Goal: Task Accomplishment & Management: Use online tool/utility

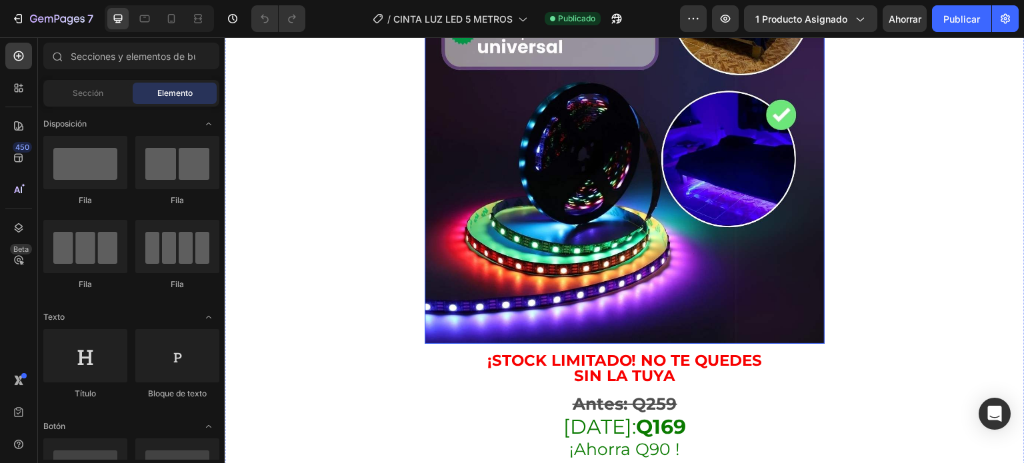
scroll to position [2200, 0]
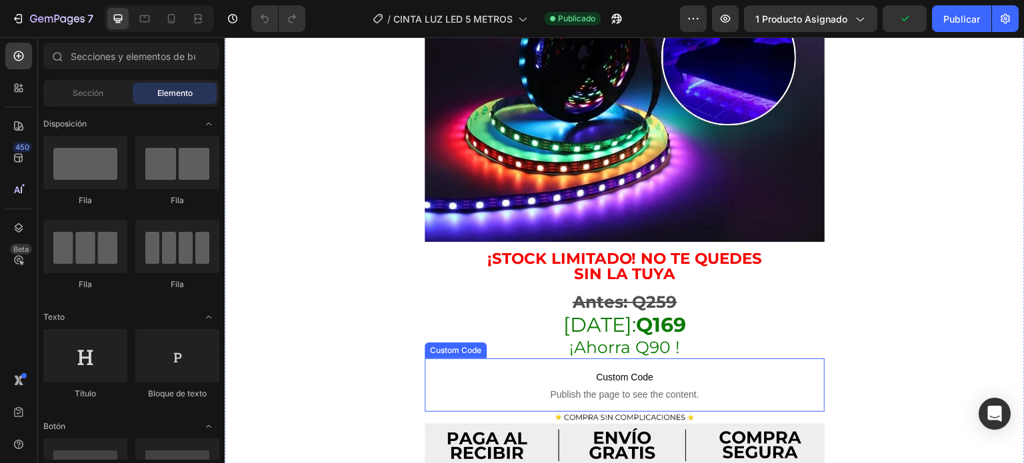
click at [683, 369] on span "Custom Code" at bounding box center [624, 377] width 333 height 16
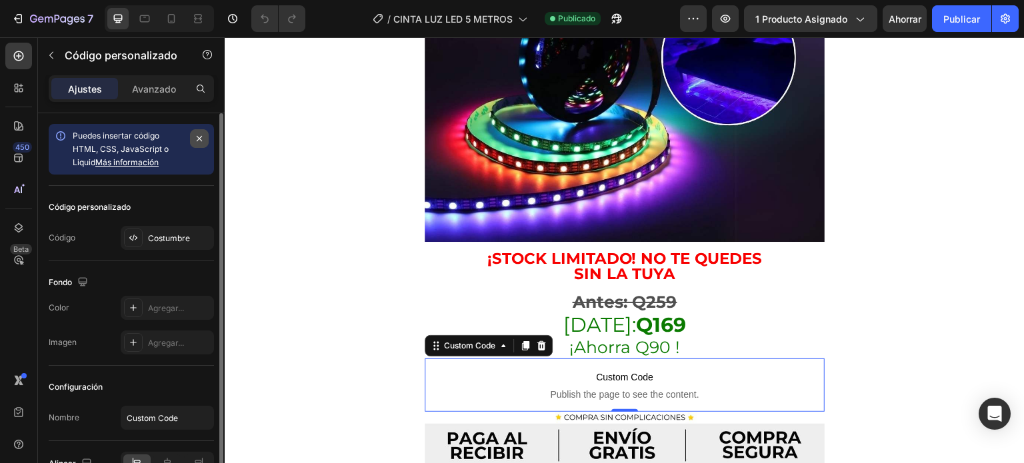
click at [200, 146] on button "button" at bounding box center [199, 138] width 19 height 19
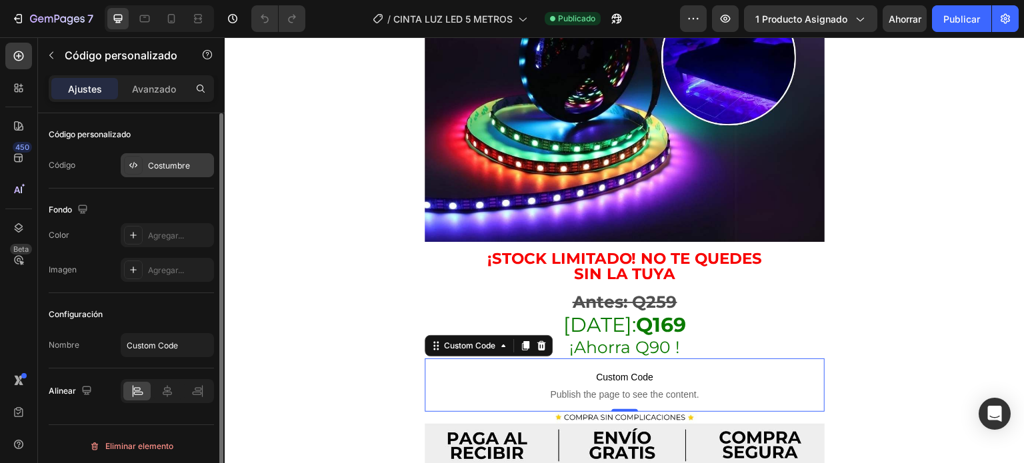
click at [151, 174] on div "Costumbre" at bounding box center [167, 165] width 93 height 24
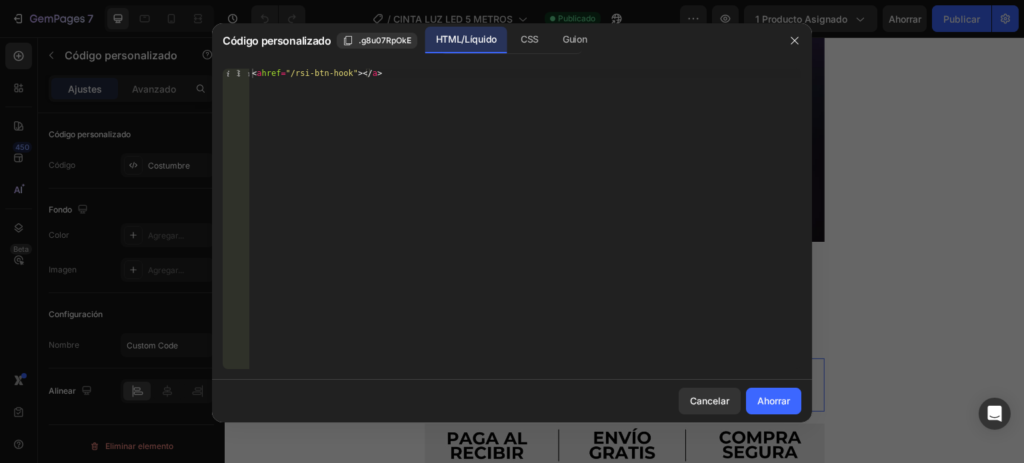
type textarea "<a href="/rsi-btn-hook"></a>"
drag, startPoint x: 449, startPoint y: 74, endPoint x: 181, endPoint y: 69, distance: 268.1
click at [182, 69] on div "Código personalizado .g8u07RpOkE HTML/Líquido CSS Guion <a href="/rsi-btn-hook"…" at bounding box center [512, 231] width 1024 height 463
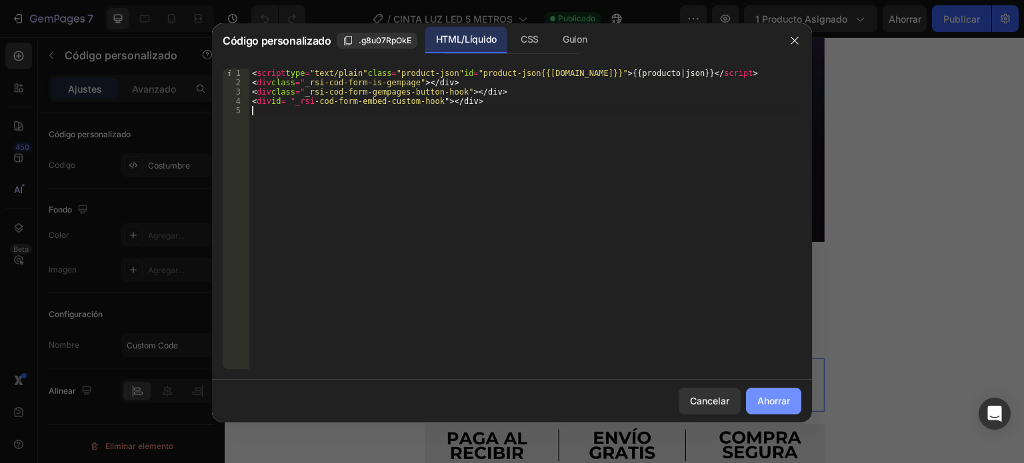
click at [769, 399] on font "Ahorrar" at bounding box center [773, 400] width 33 height 11
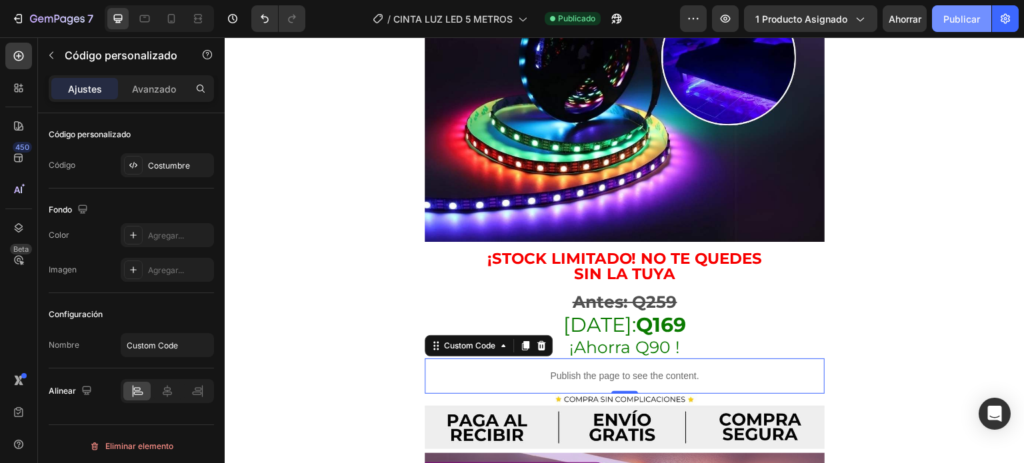
click at [958, 14] on font "Publicar" at bounding box center [961, 18] width 37 height 11
click at [843, 21] on font "1 producto asignado" at bounding box center [801, 18] width 92 height 11
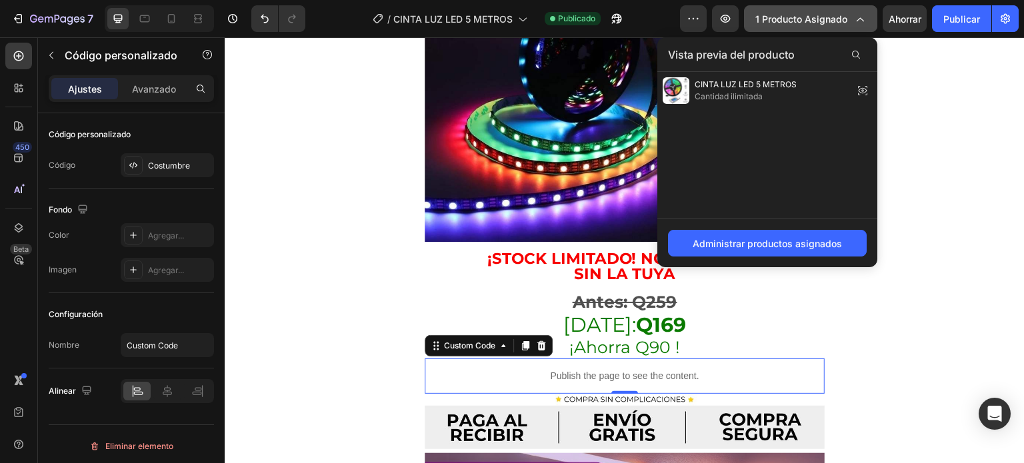
click at [821, 19] on font "1 producto asignado" at bounding box center [801, 18] width 92 height 11
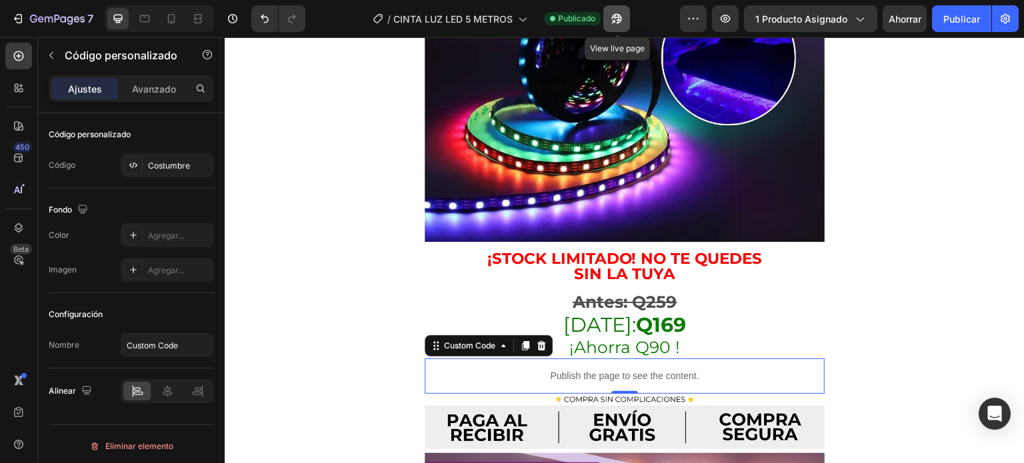
click at [627, 18] on button "button" at bounding box center [616, 18] width 27 height 27
click at [966, 12] on font "Publicar" at bounding box center [961, 19] width 37 height 14
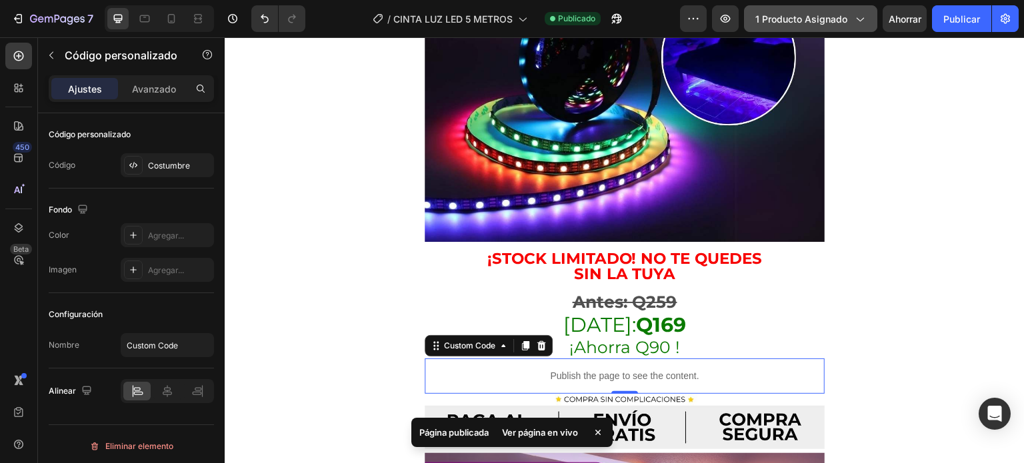
click at [841, 22] on font "1 producto asignado" at bounding box center [801, 18] width 92 height 11
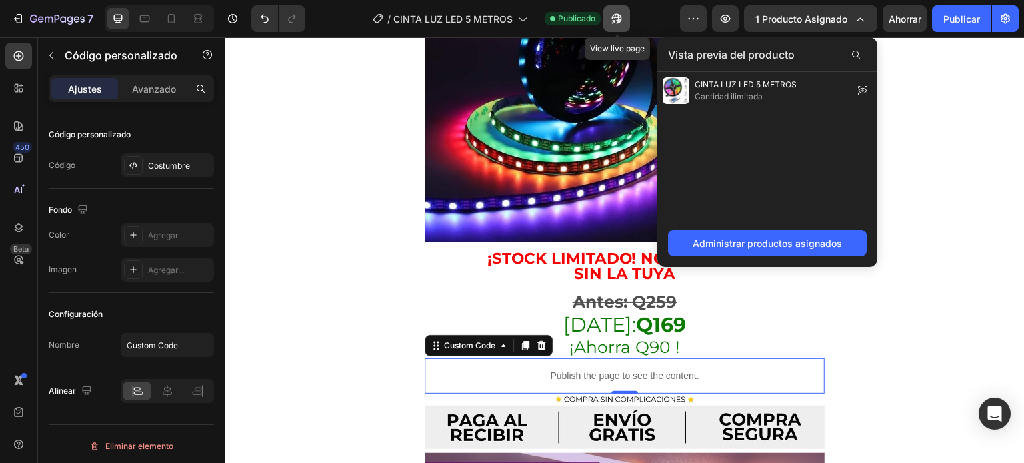
click at [615, 20] on icon "button" at bounding box center [613, 21] width 3 height 3
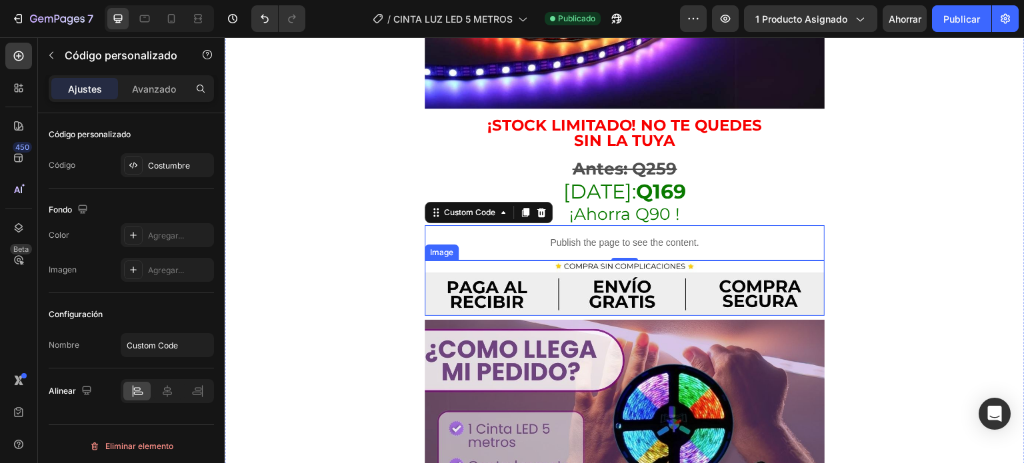
scroll to position [2267, 0]
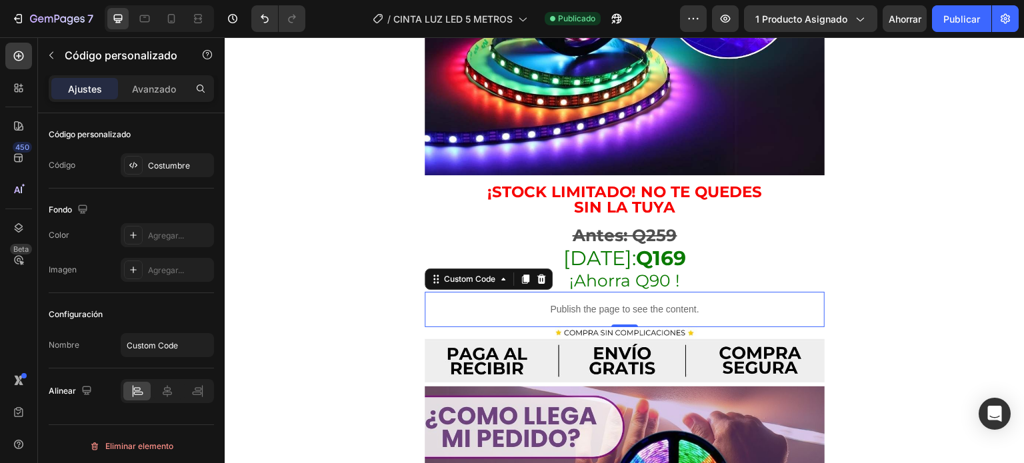
click at [700, 292] on div "Publish the page to see the content." at bounding box center [624, 309] width 333 height 35
click at [149, 172] on div "Costumbre" at bounding box center [167, 165] width 93 height 24
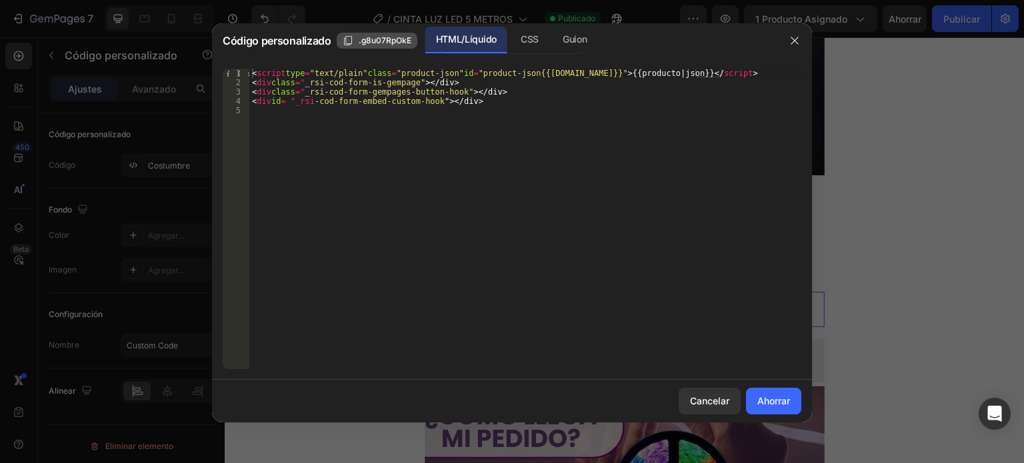
click at [382, 42] on font ".g8u07RpOkE" at bounding box center [385, 40] width 53 height 10
click at [381, 42] on font "Copiado" at bounding box center [374, 40] width 31 height 10
click at [805, 38] on div at bounding box center [794, 40] width 35 height 35
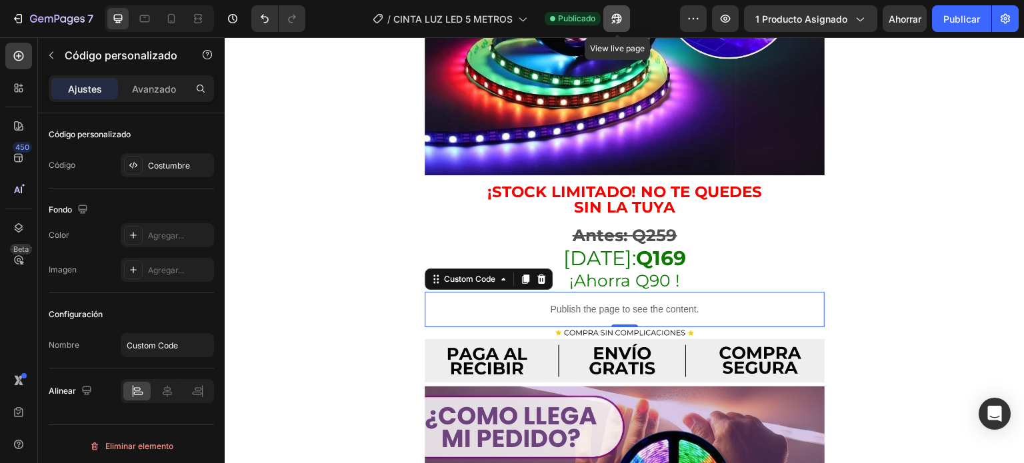
click at [617, 21] on icon "button" at bounding box center [616, 18] width 13 height 13
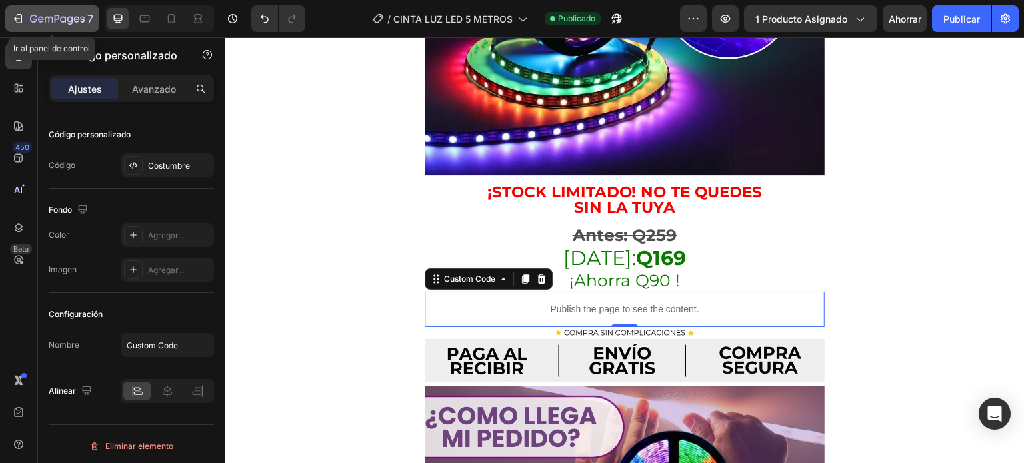
click at [27, 22] on div "7" at bounding box center [52, 19] width 82 height 16
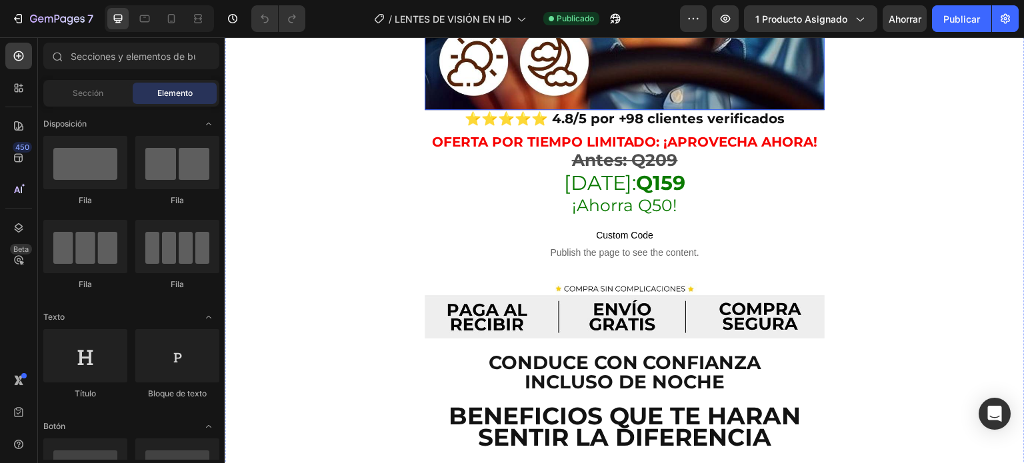
scroll to position [533, 0]
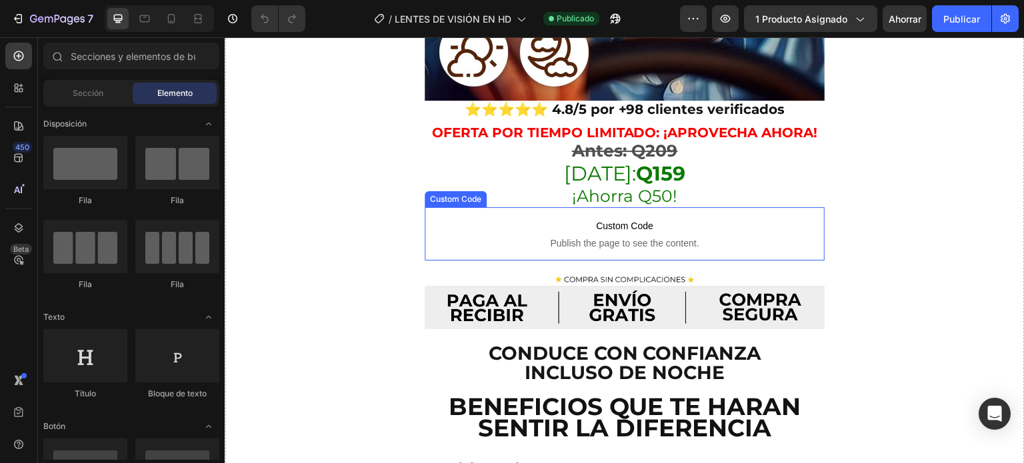
click at [628, 237] on span "Publish the page to see the content." at bounding box center [624, 243] width 333 height 13
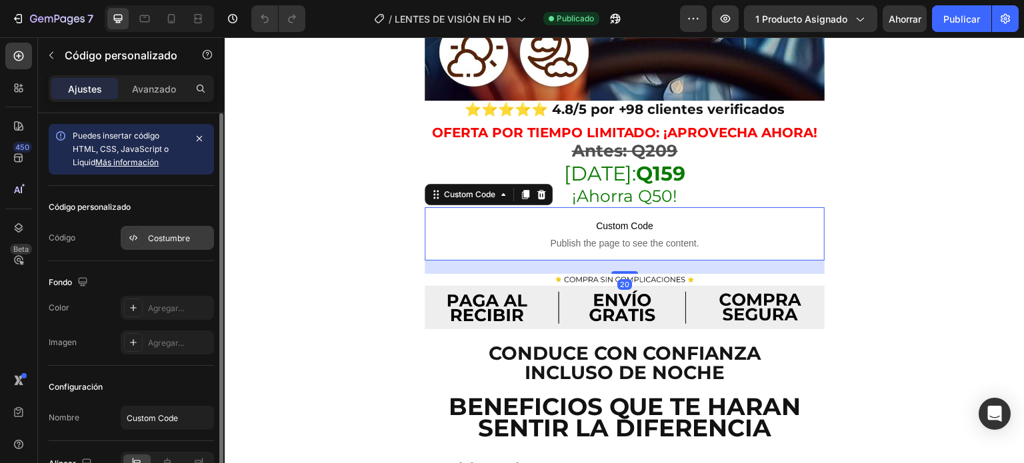
click at [174, 240] on font "Costumbre" at bounding box center [169, 238] width 42 height 10
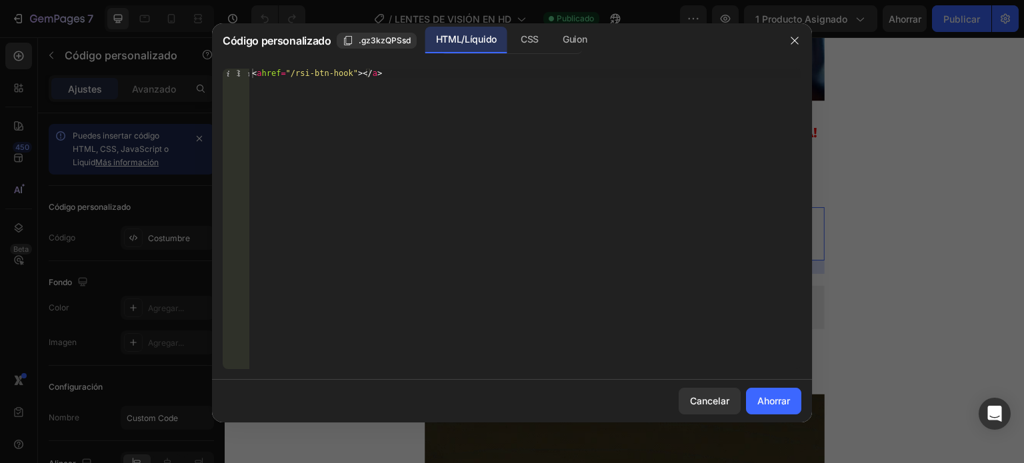
type textarea "<a href="/rsi-btn-hook"></a>"
click at [489, 77] on div "< a href = "/rsi-btn-hook" > </ a >" at bounding box center [525, 228] width 552 height 319
